Goal: Task Accomplishment & Management: Complete application form

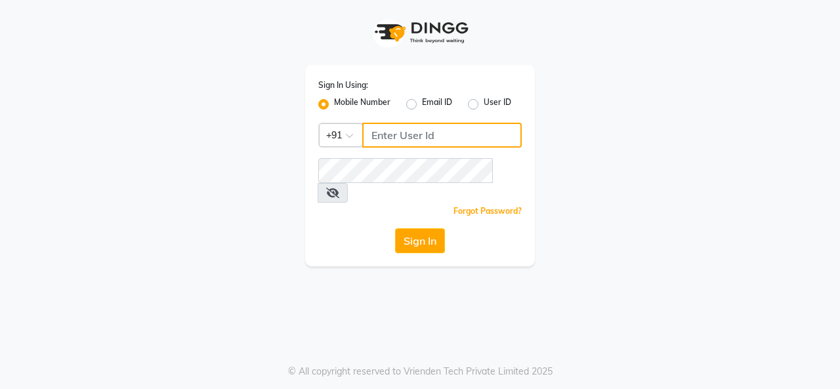
click at [462, 132] on input "Username" at bounding box center [441, 135] width 159 height 25
type input "9818336917"
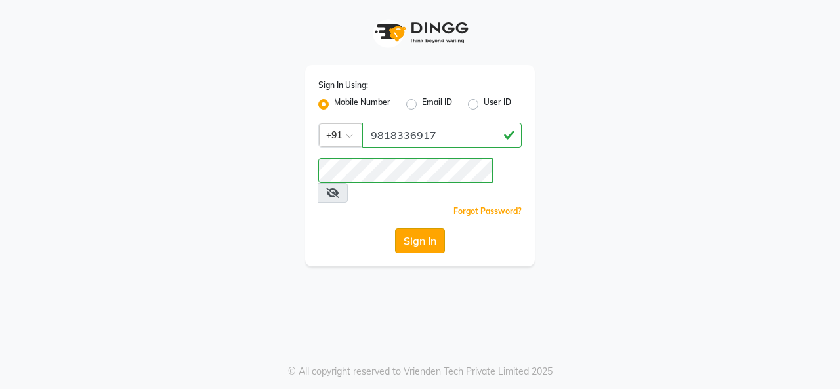
click at [406, 228] on button "Sign In" at bounding box center [420, 240] width 50 height 25
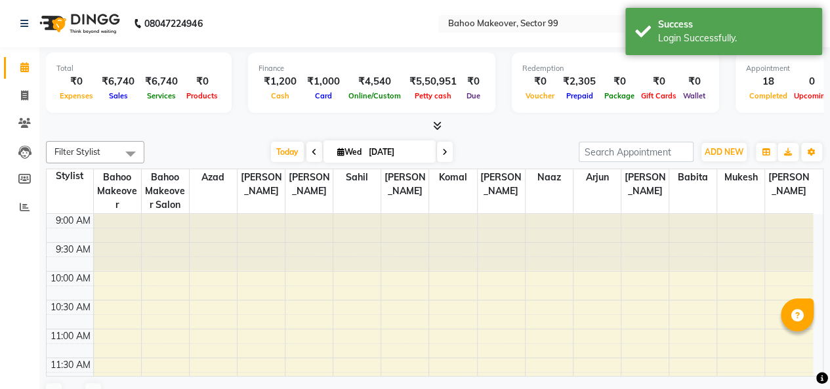
select select "en"
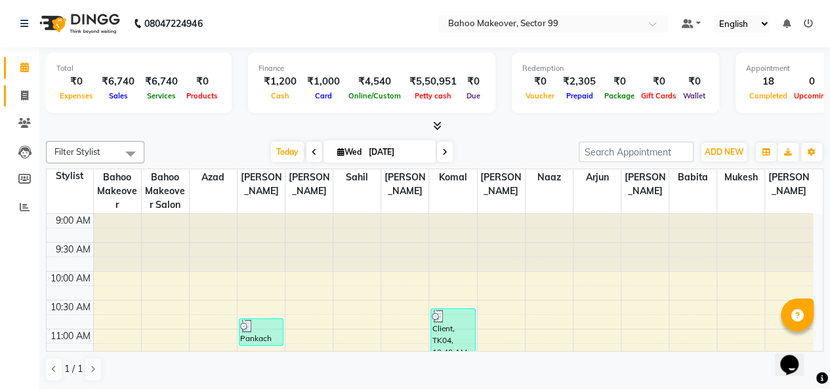
click at [18, 106] on link "Invoice" at bounding box center [20, 96] width 32 height 22
select select "service"
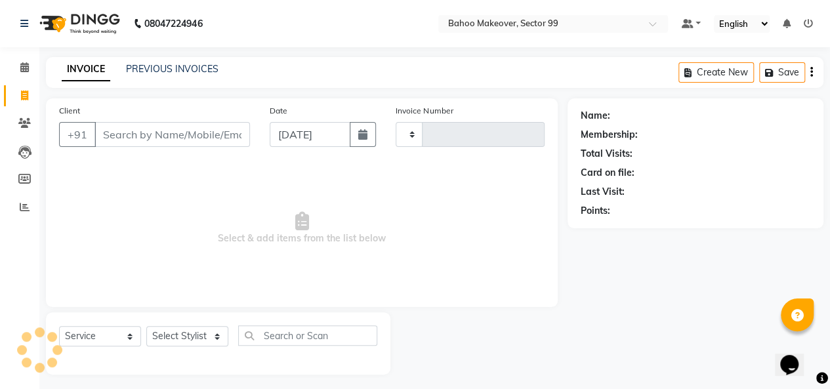
type input "3035"
select select "6856"
click at [134, 137] on input "Client" at bounding box center [173, 134] width 156 height 25
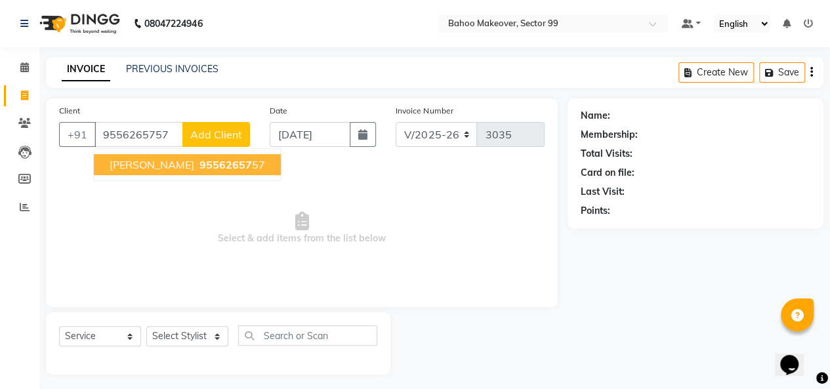
type input "9556265757"
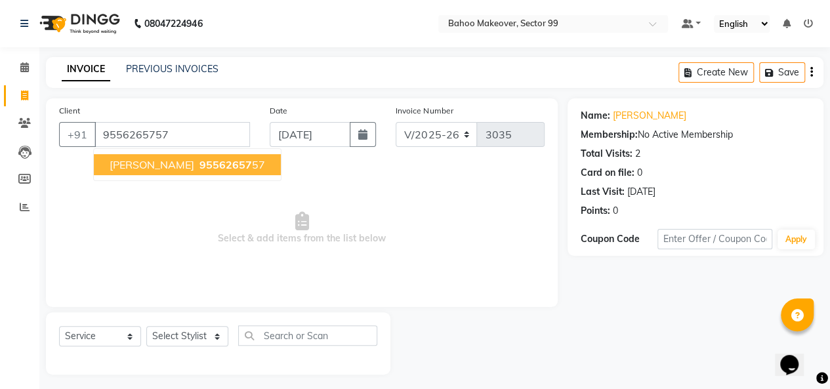
click at [197, 163] on ngb-highlight "95562657 57" at bounding box center [231, 164] width 68 height 13
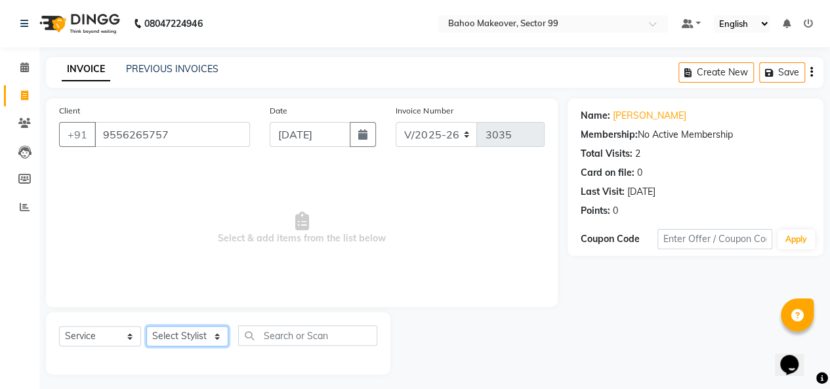
click at [196, 333] on select "Select Stylist [PERSON_NAME] Makeover Bahoo Makeover Salon [PERSON_NAME] [PERSO…" at bounding box center [187, 336] width 82 height 20
select select "90199"
click at [146, 326] on select "Select Stylist [PERSON_NAME] Makeover Bahoo Makeover Salon [PERSON_NAME] [PERSO…" at bounding box center [187, 336] width 82 height 20
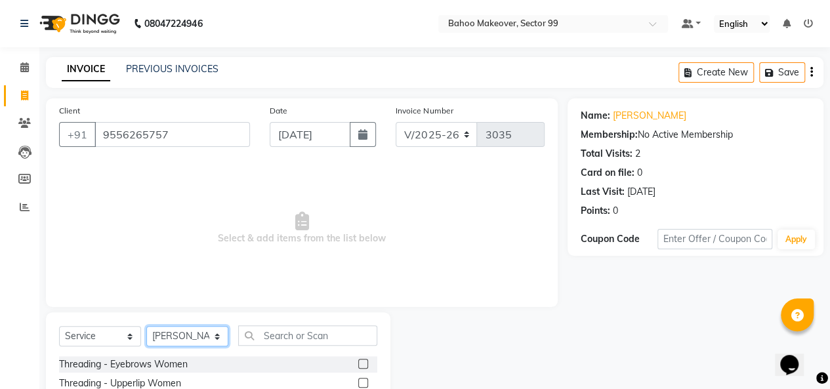
scroll to position [136, 0]
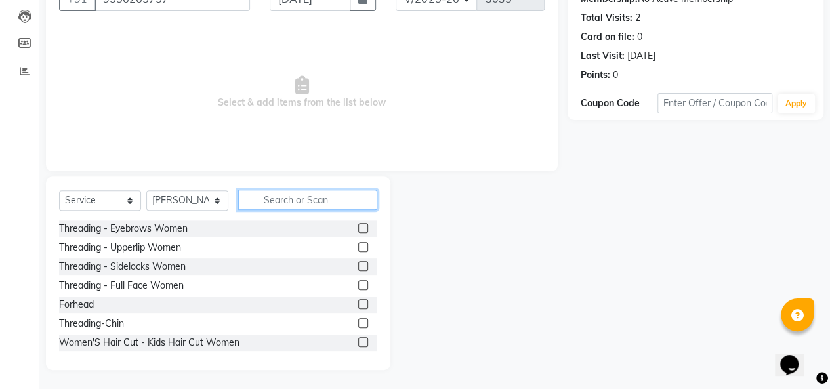
click at [274, 206] on input "text" at bounding box center [307, 200] width 139 height 20
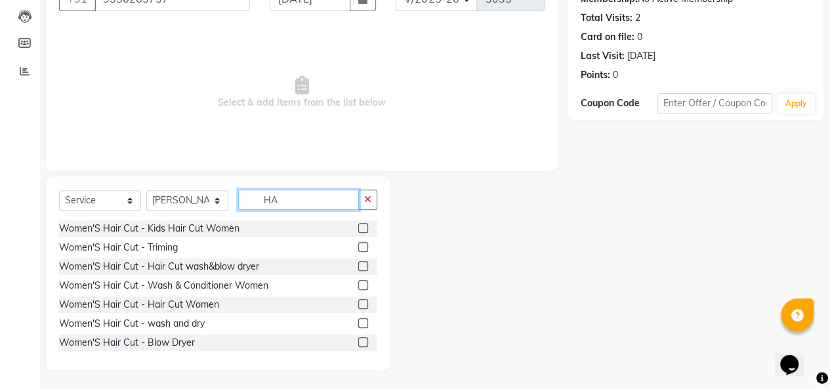
type input "H"
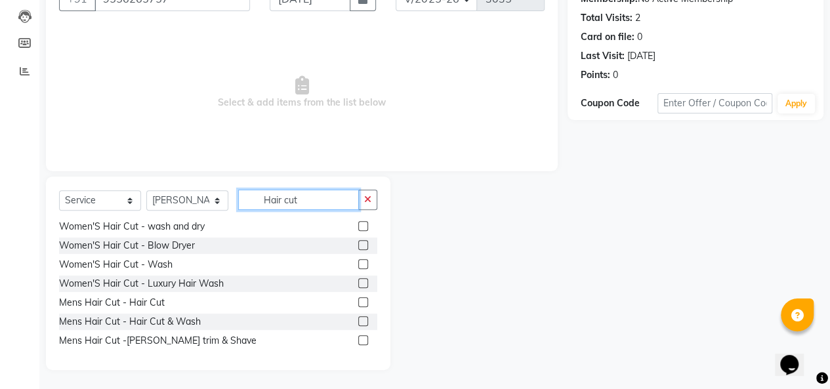
type input "Hair cut"
click at [358, 303] on label at bounding box center [363, 302] width 10 height 10
click at [358, 303] on input "checkbox" at bounding box center [362, 303] width 9 height 9
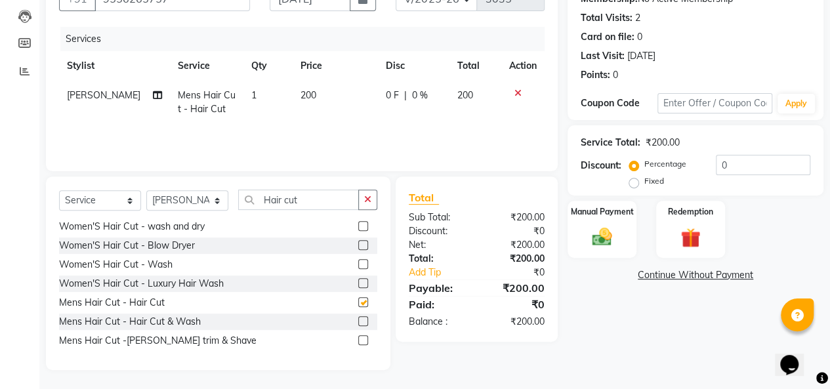
checkbox input "false"
click at [288, 194] on input "Hair cut" at bounding box center [298, 200] width 121 height 20
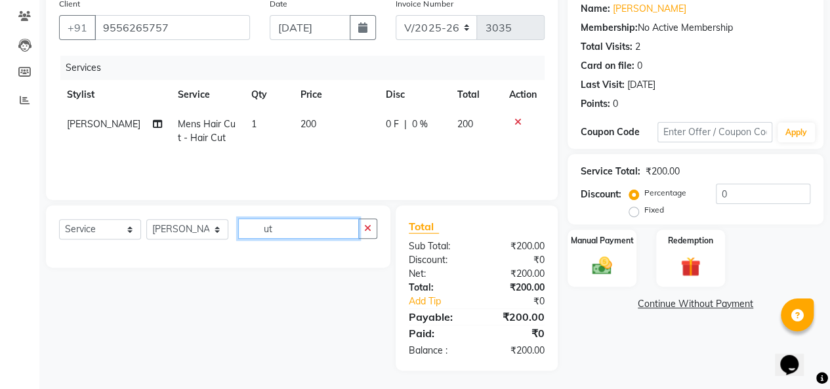
scroll to position [136, 0]
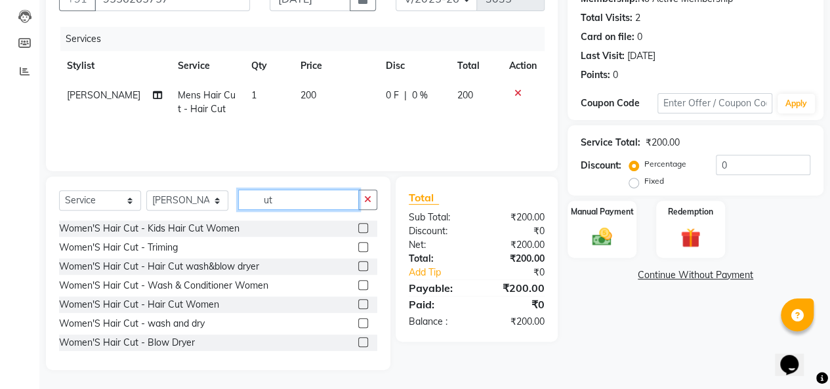
click at [340, 198] on input "ut" at bounding box center [298, 200] width 121 height 20
type input "u"
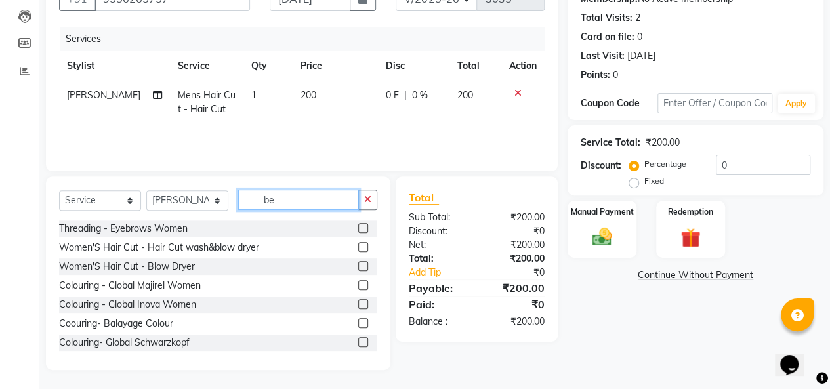
scroll to position [107, 0]
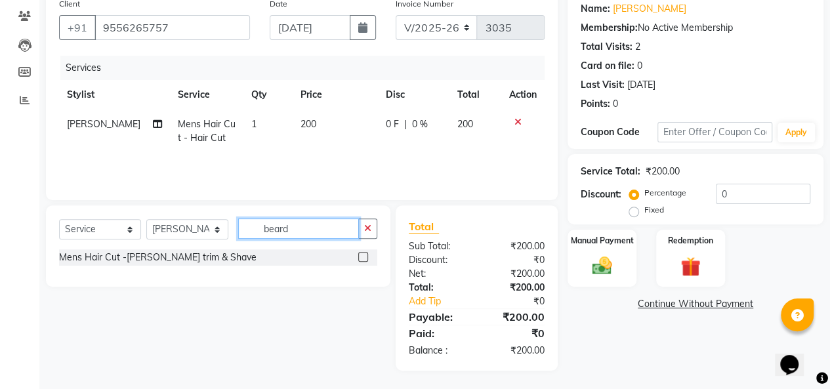
type input "beard"
click at [365, 260] on label at bounding box center [363, 257] width 10 height 10
click at [365, 260] on input "checkbox" at bounding box center [362, 257] width 9 height 9
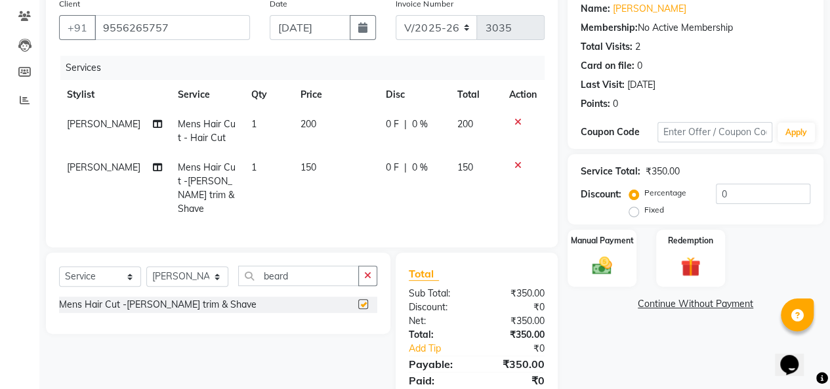
checkbox input "false"
click at [314, 121] on td "200" at bounding box center [335, 131] width 85 height 43
select select "90199"
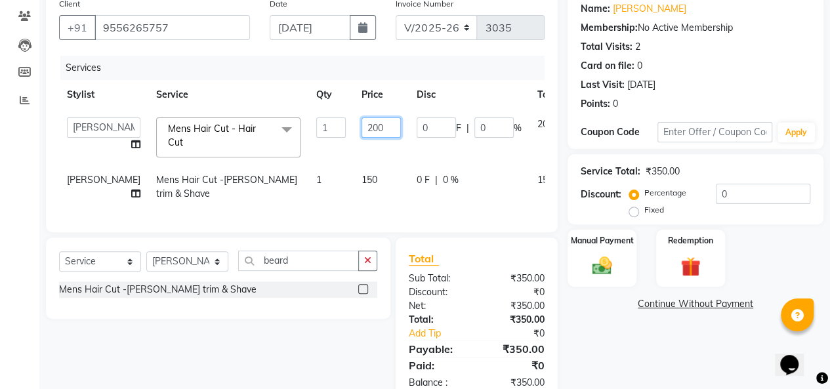
click at [362, 123] on input "200" at bounding box center [381, 127] width 39 height 20
type input "2"
type input "150"
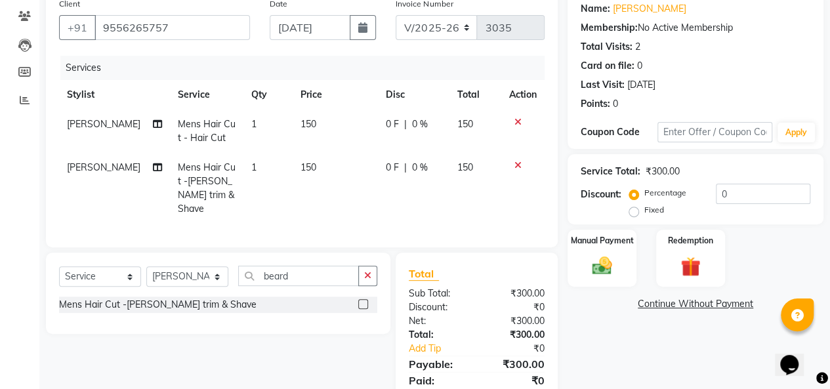
click at [354, 167] on td "150" at bounding box center [335, 188] width 85 height 71
select select "90199"
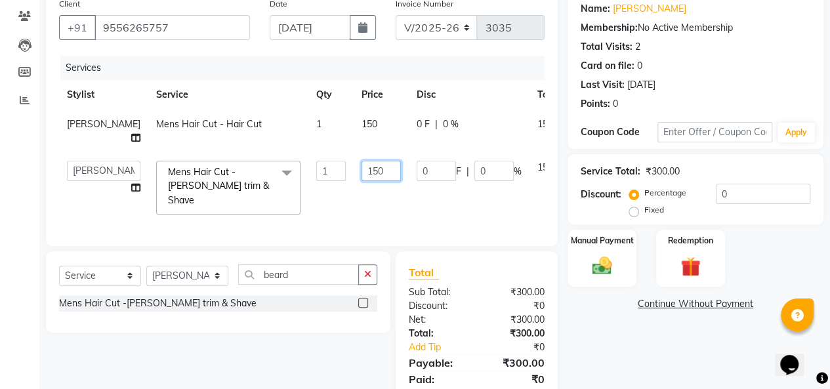
click at [362, 167] on input "150" at bounding box center [381, 171] width 39 height 20
type input "1"
type input "100"
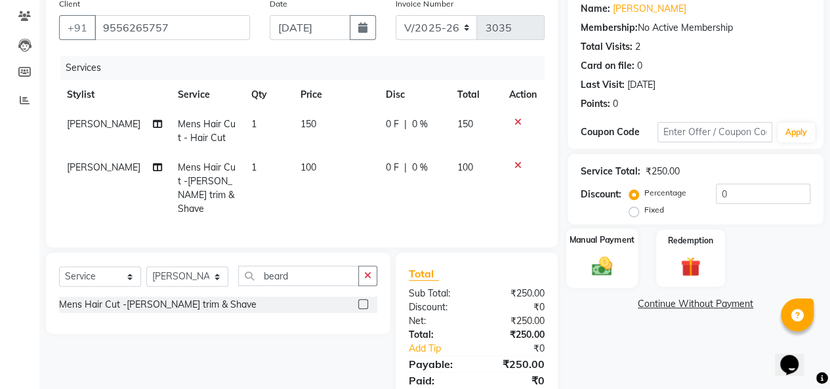
click at [595, 258] on img at bounding box center [601, 266] width 33 height 24
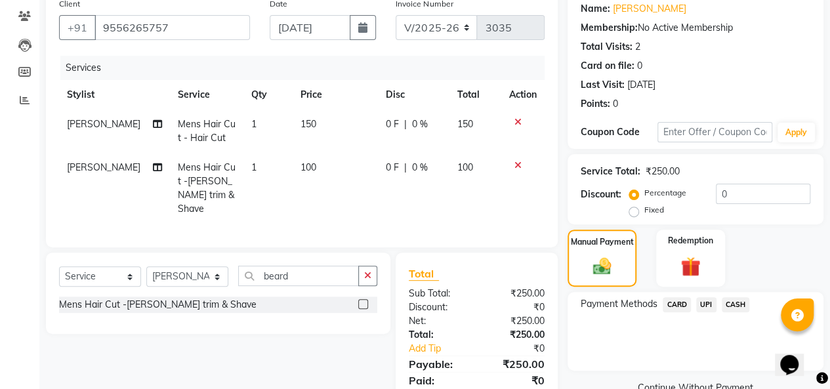
click at [703, 310] on span "UPI" at bounding box center [706, 304] width 20 height 15
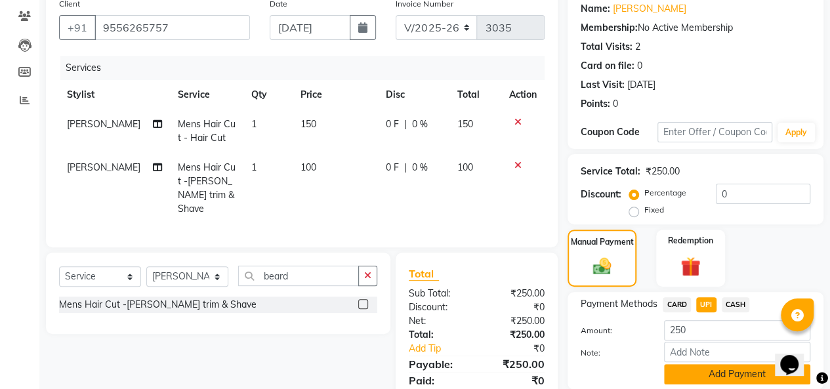
click at [724, 378] on button "Add Payment" at bounding box center [737, 374] width 146 height 20
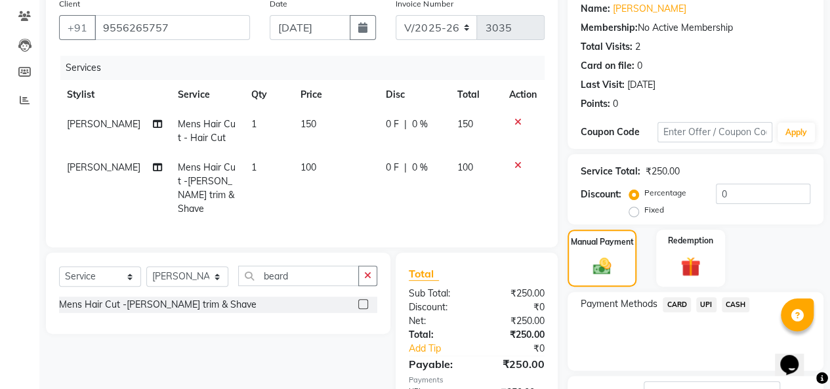
scroll to position [207, 0]
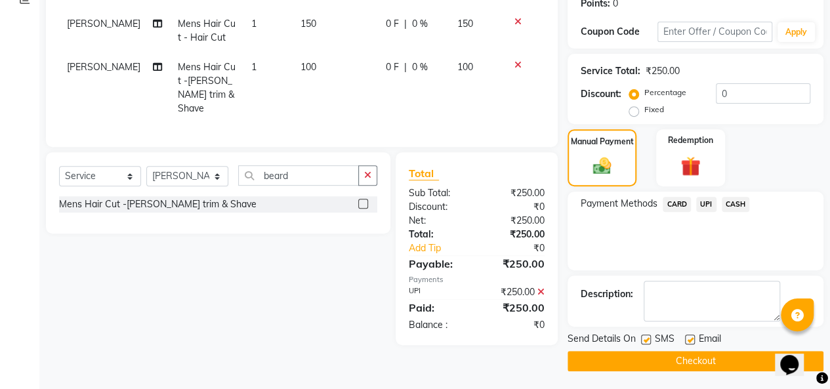
click at [709, 356] on button "Checkout" at bounding box center [696, 361] width 256 height 20
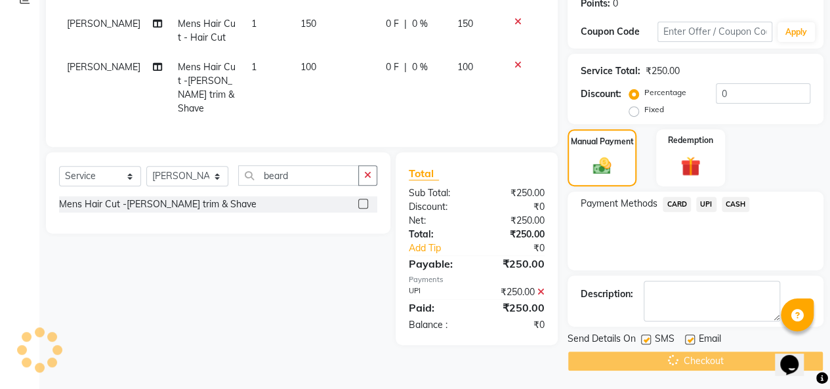
click at [709, 356] on div "Checkout" at bounding box center [696, 361] width 256 height 20
